Goal: Task Accomplishment & Management: Use online tool/utility

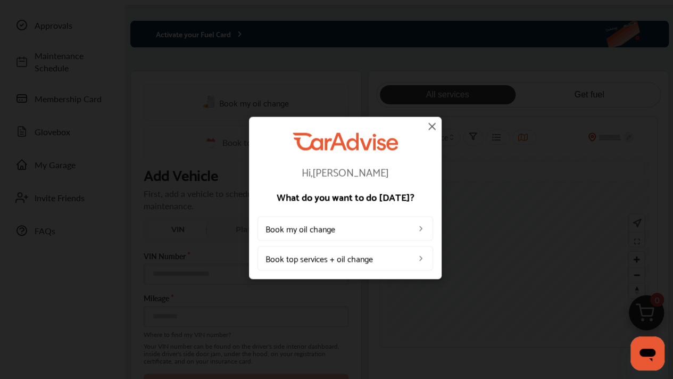
scroll to position [106, 0]
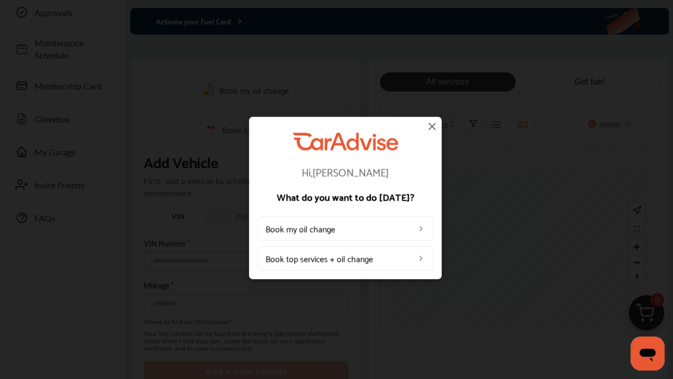
click at [432, 124] on img at bounding box center [432, 126] width 13 height 13
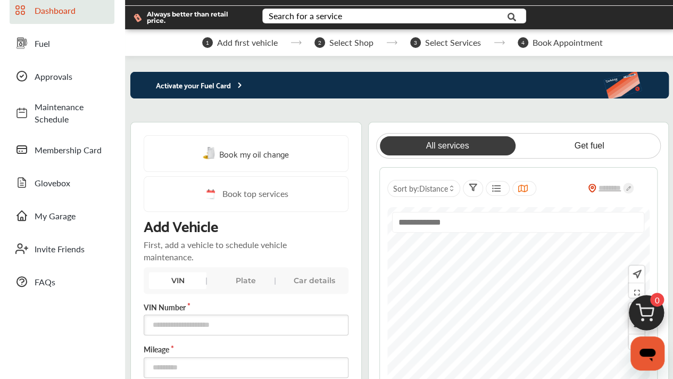
scroll to position [0, 0]
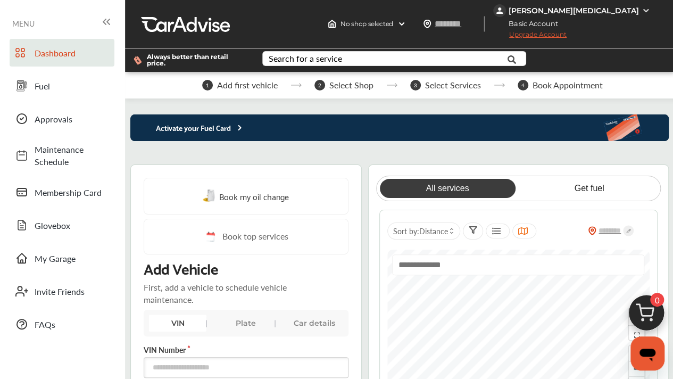
click at [620, 7] on div "[PERSON_NAME][MEDICAL_DATA]" at bounding box center [574, 11] width 130 height 10
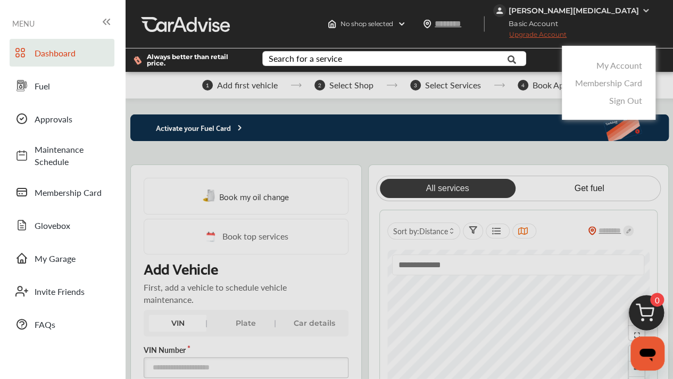
click at [627, 80] on link "Membership Card" at bounding box center [608, 83] width 67 height 12
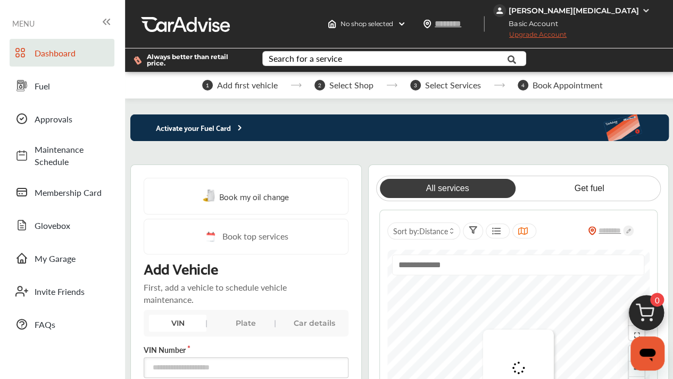
scroll to position [106, 0]
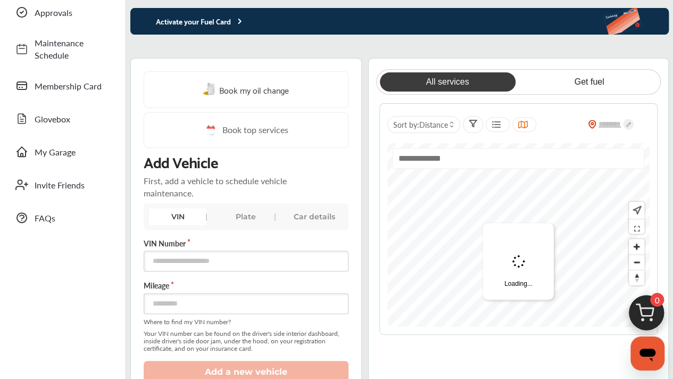
click at [265, 129] on span "Book top services" at bounding box center [255, 129] width 66 height 13
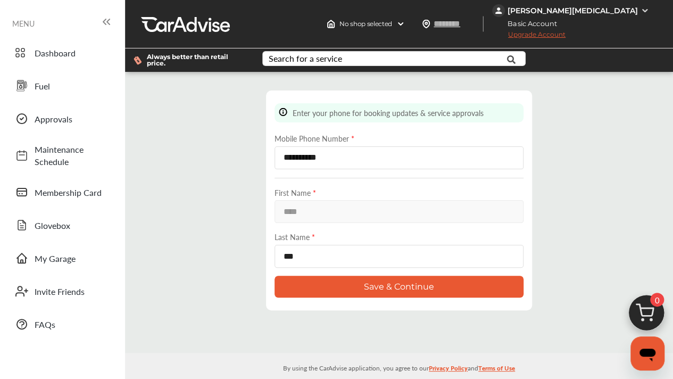
click at [407, 278] on button "Save & Continue" at bounding box center [399, 287] width 249 height 22
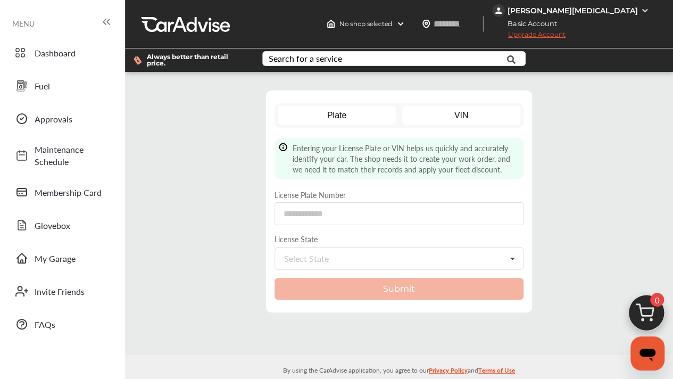
click at [491, 112] on link "VIN" at bounding box center [461, 115] width 119 height 19
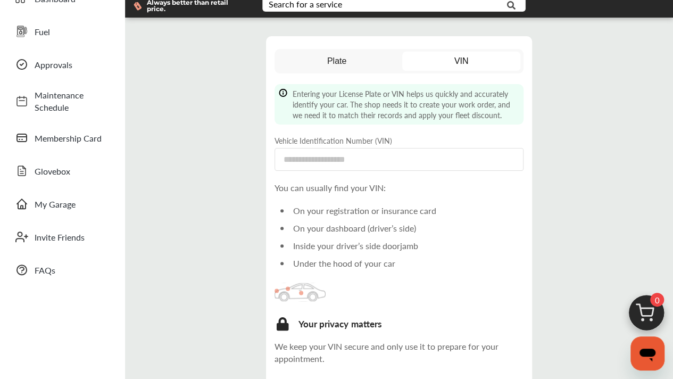
scroll to position [106, 0]
